Goal: Task Accomplishment & Management: Complete application form

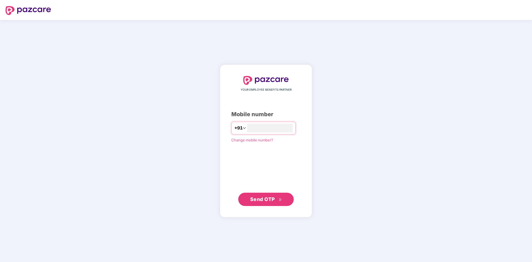
type input "**********"
click at [258, 202] on span "Send OTP" at bounding box center [262, 199] width 25 height 6
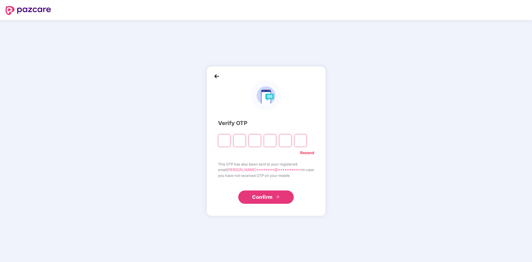
type input "*"
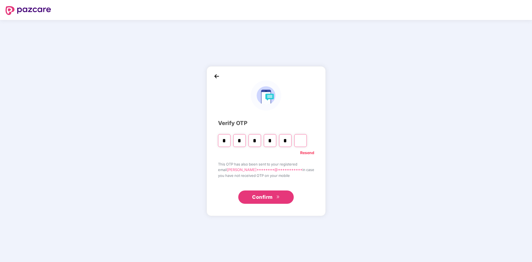
type input "*"
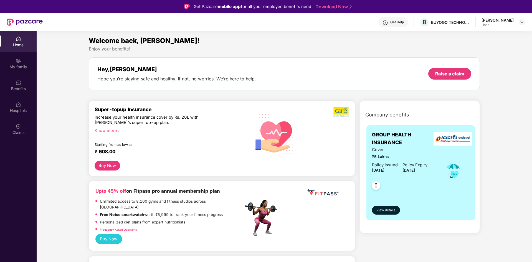
click at [519, 19] on div at bounding box center [522, 22] width 7 height 7
click at [522, 24] on img at bounding box center [522, 22] width 4 height 4
click at [327, 59] on div "Hey, [PERSON_NAME] Hope you’re staying safe and healthy. If not, no worries. We…" at bounding box center [285, 73] width 392 height 33
click at [12, 129] on div "Claims" at bounding box center [18, 129] width 37 height 21
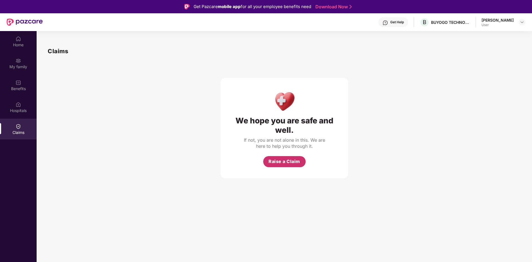
click at [292, 164] on span "Raise a Claim" at bounding box center [285, 161] width 32 height 7
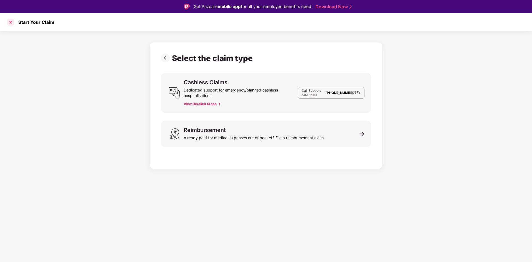
click at [13, 19] on div at bounding box center [10, 22] width 9 height 9
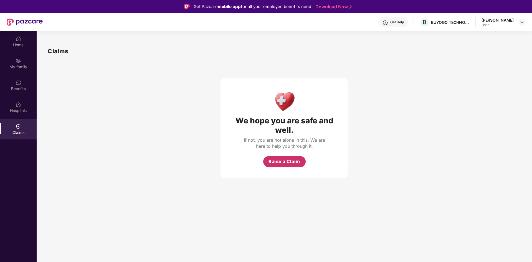
click at [287, 162] on span "Raise a Claim" at bounding box center [285, 161] width 32 height 7
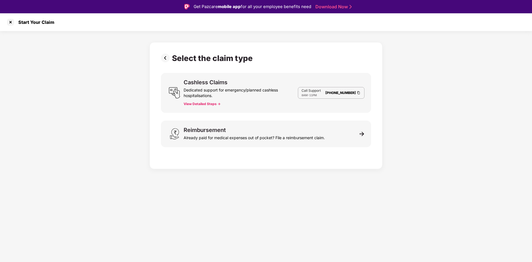
click at [212, 103] on button "View Detailed Steps ->" at bounding box center [202, 104] width 37 height 4
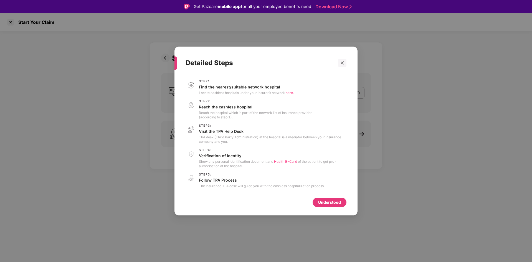
click at [320, 200] on div "Understood" at bounding box center [329, 203] width 23 height 6
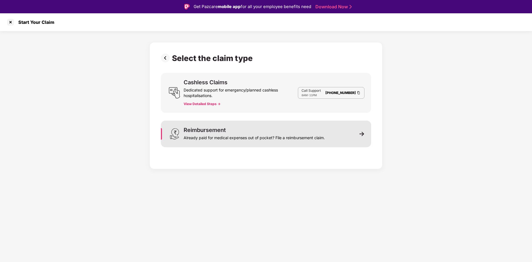
click at [349, 129] on div "Reimbursement Already paid for medical expenses out of pocket? File a reimburse…" at bounding box center [266, 134] width 210 height 27
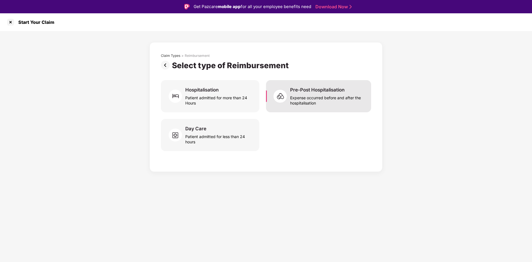
click at [310, 105] on div "Expense occurred before and after the hospitalisation" at bounding box center [327, 99] width 74 height 13
